Goal: Task Accomplishment & Management: Use online tool/utility

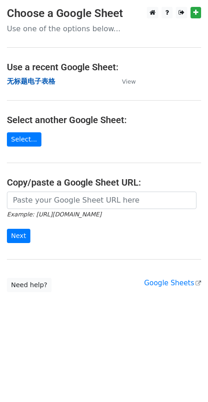
click at [46, 83] on strong "无标题电子表格" at bounding box center [31, 81] width 48 height 8
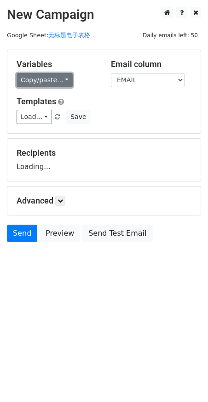
click at [45, 84] on link "Copy/paste..." at bounding box center [45, 80] width 56 height 14
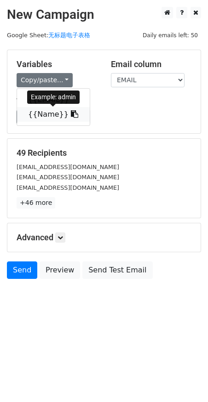
click at [51, 114] on link "{{Name}}" at bounding box center [53, 114] width 73 height 15
